Goal: Ask a question

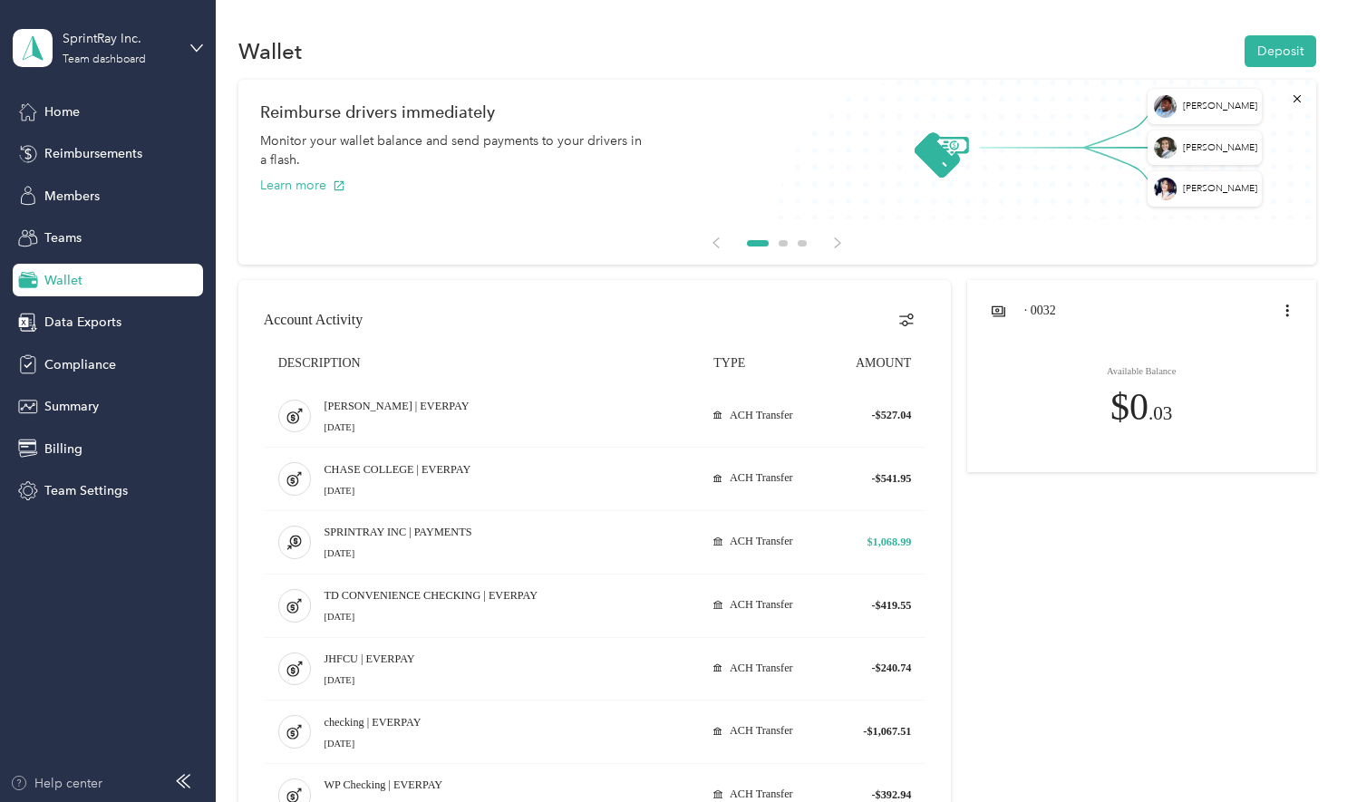
click at [62, 780] on div "Help center" at bounding box center [56, 783] width 92 height 19
